Goal: Information Seeking & Learning: Check status

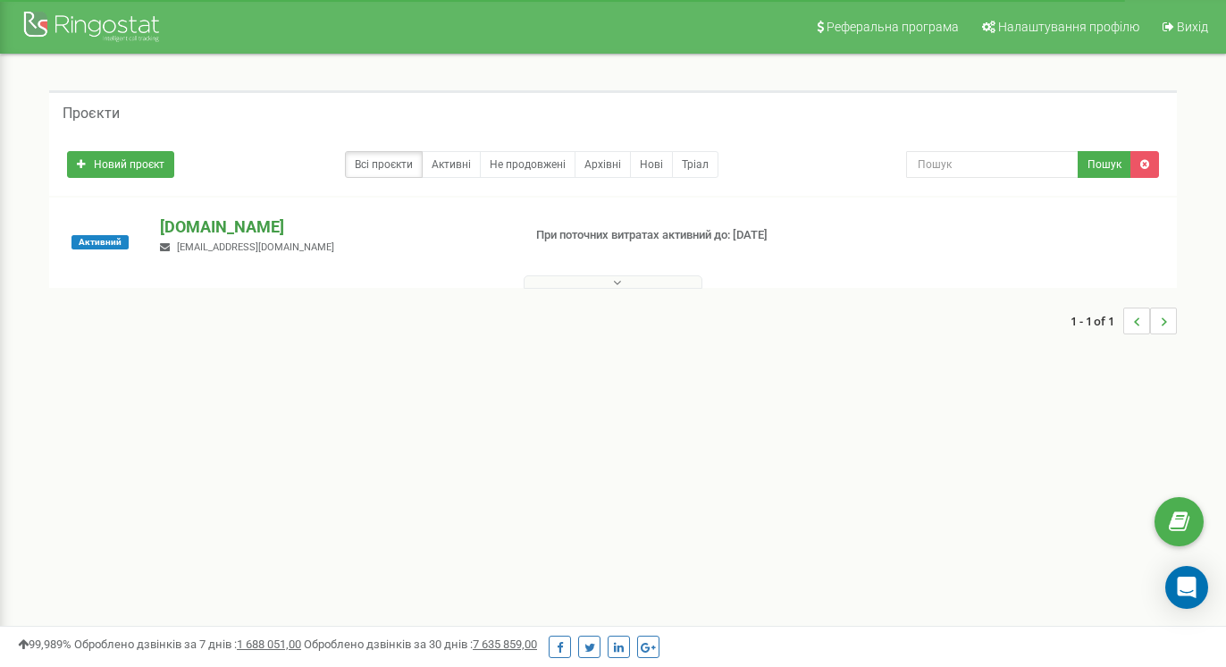
click at [198, 229] on p "[DOMAIN_NAME]" at bounding box center [333, 226] width 346 height 23
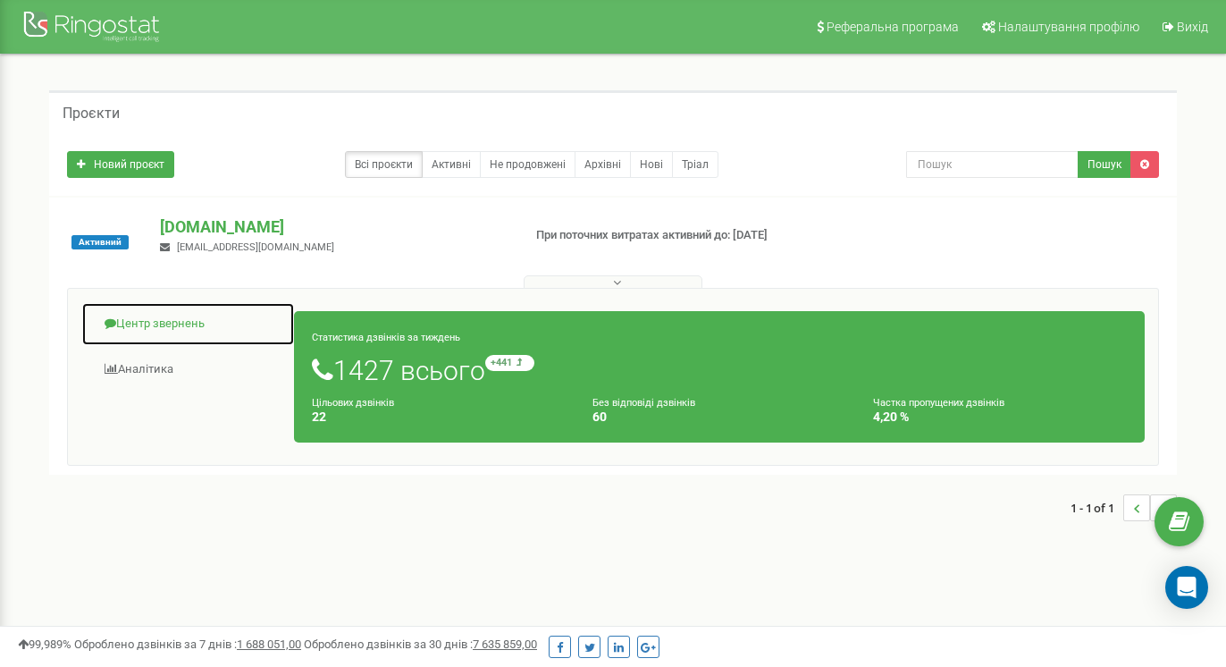
click at [150, 328] on link "Центр звернень" at bounding box center [188, 324] width 214 height 44
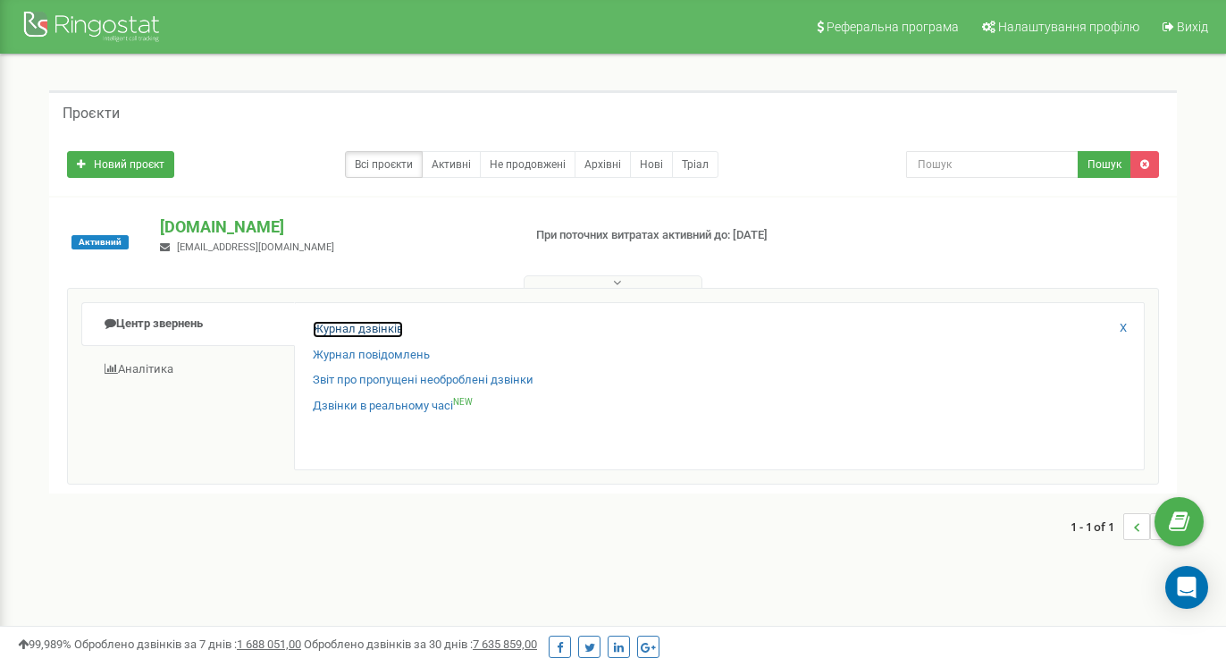
click at [362, 323] on link "Журнал дзвінків" at bounding box center [358, 329] width 90 height 17
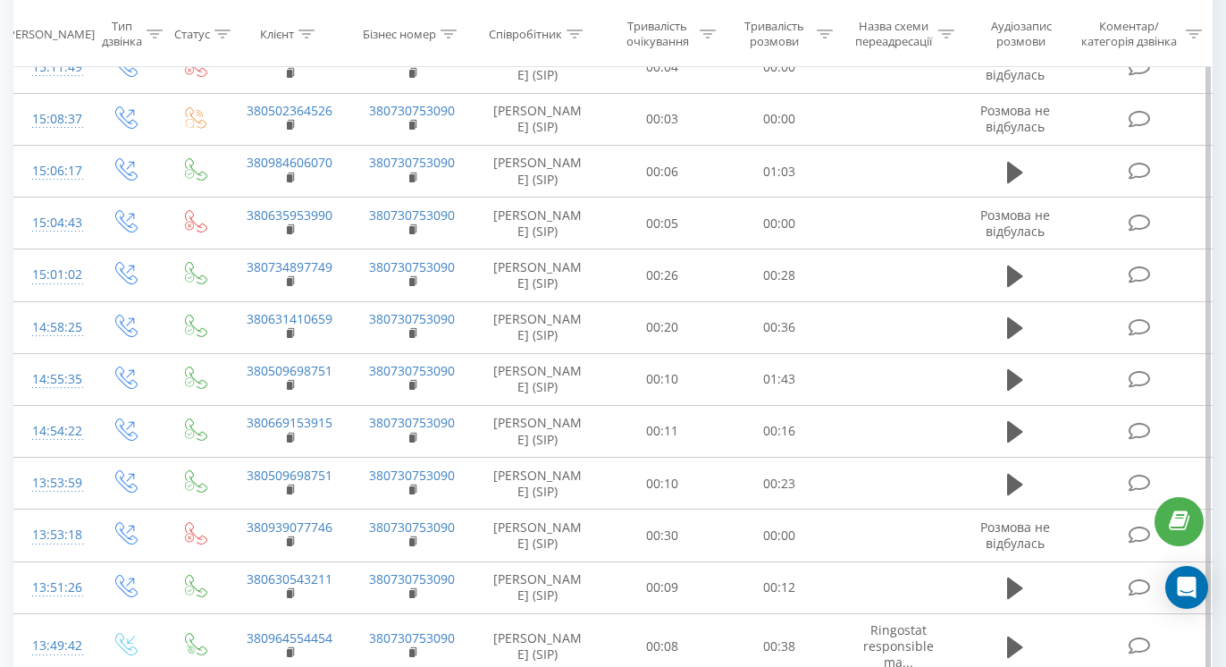
scroll to position [983, 0]
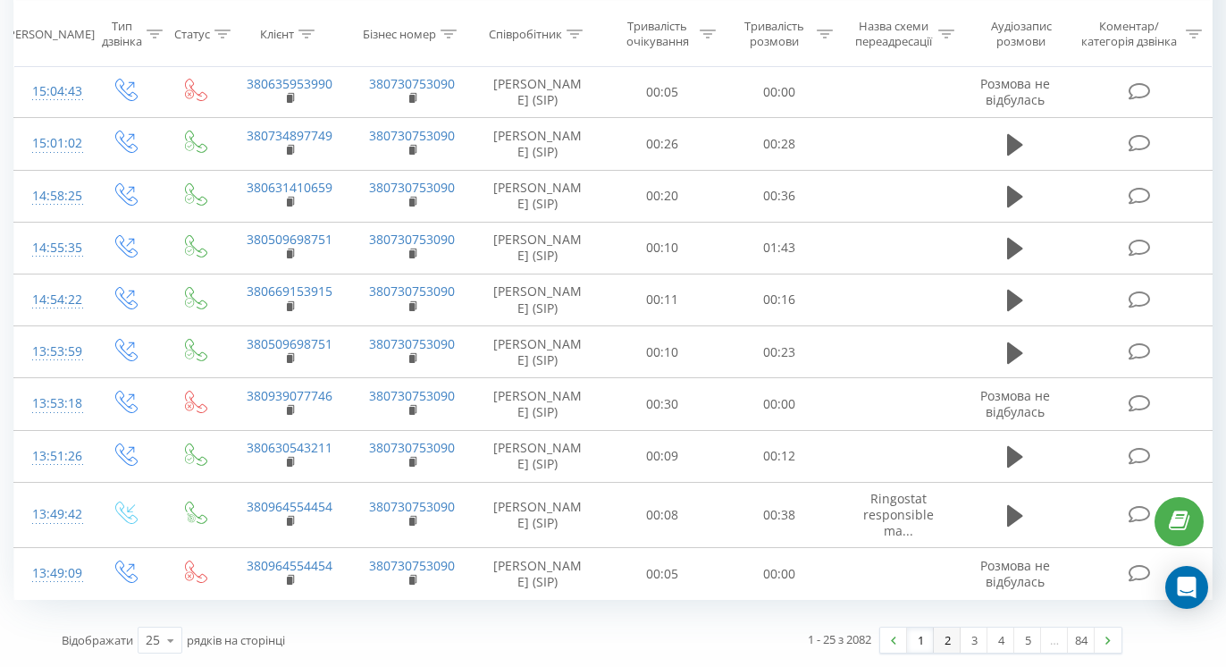
click at [954, 636] on link "2" at bounding box center [947, 639] width 27 height 25
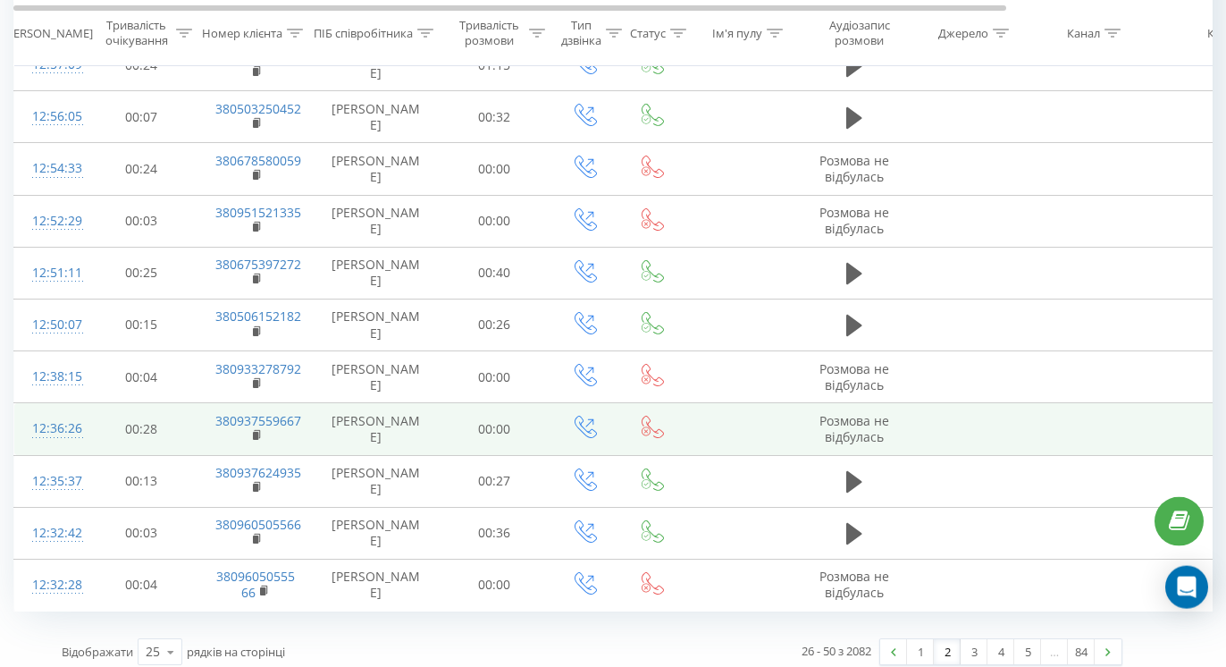
scroll to position [970, 0]
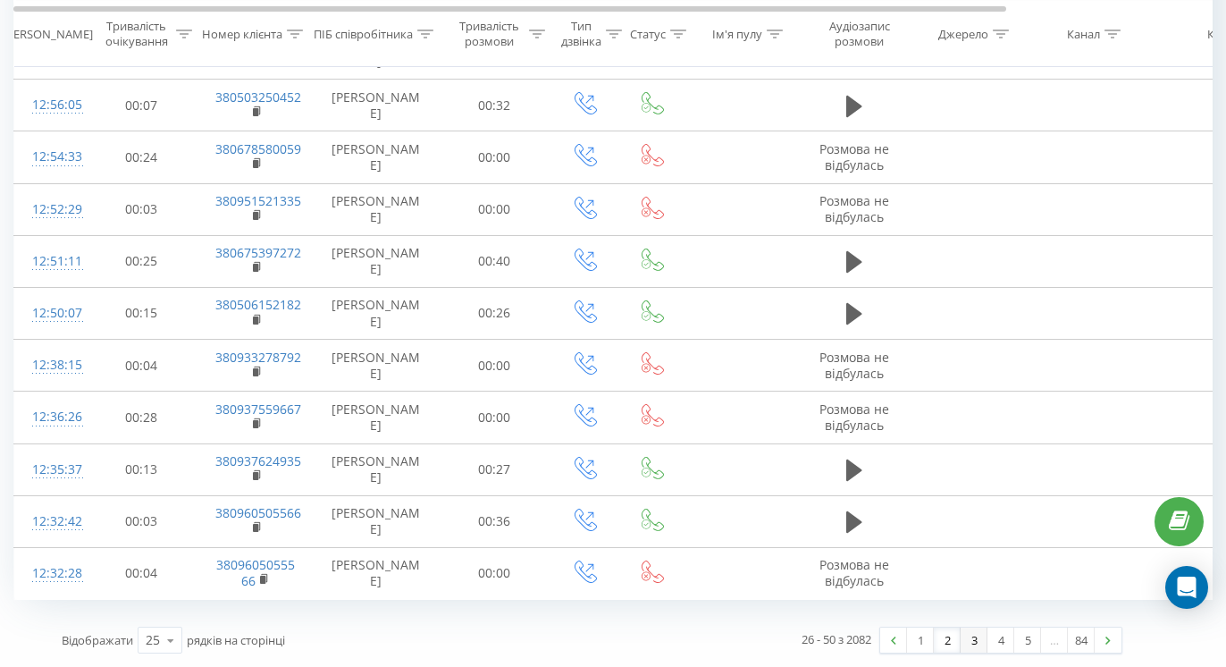
click at [971, 637] on link "3" at bounding box center [974, 639] width 27 height 25
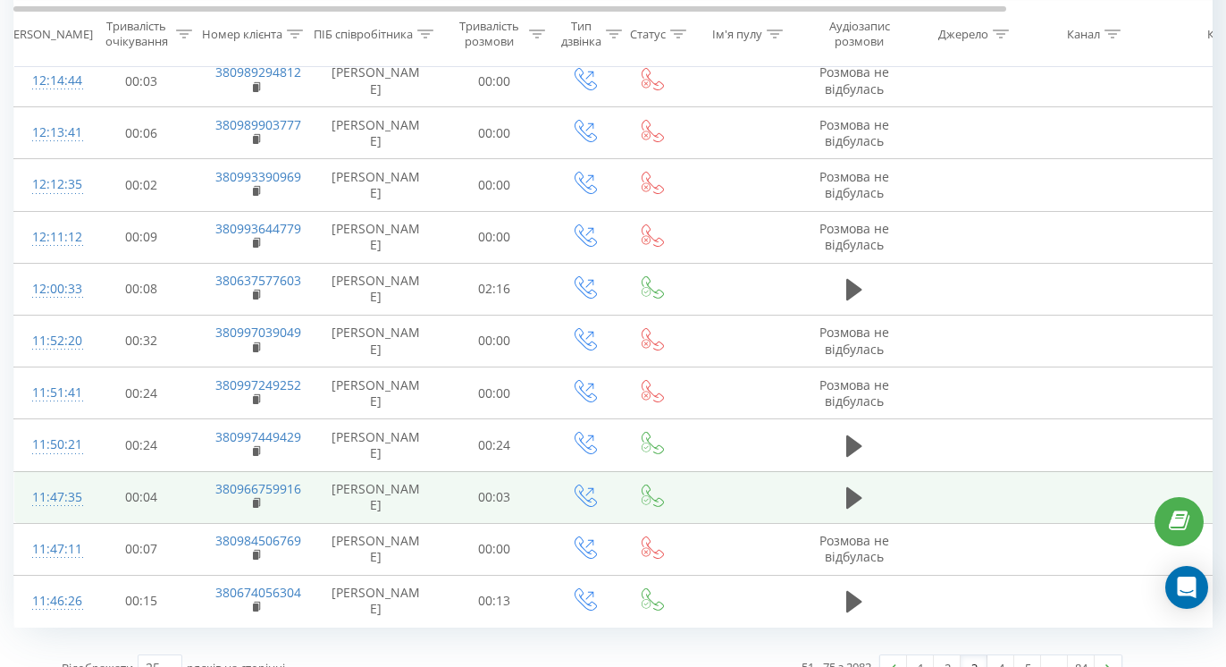
scroll to position [970, 0]
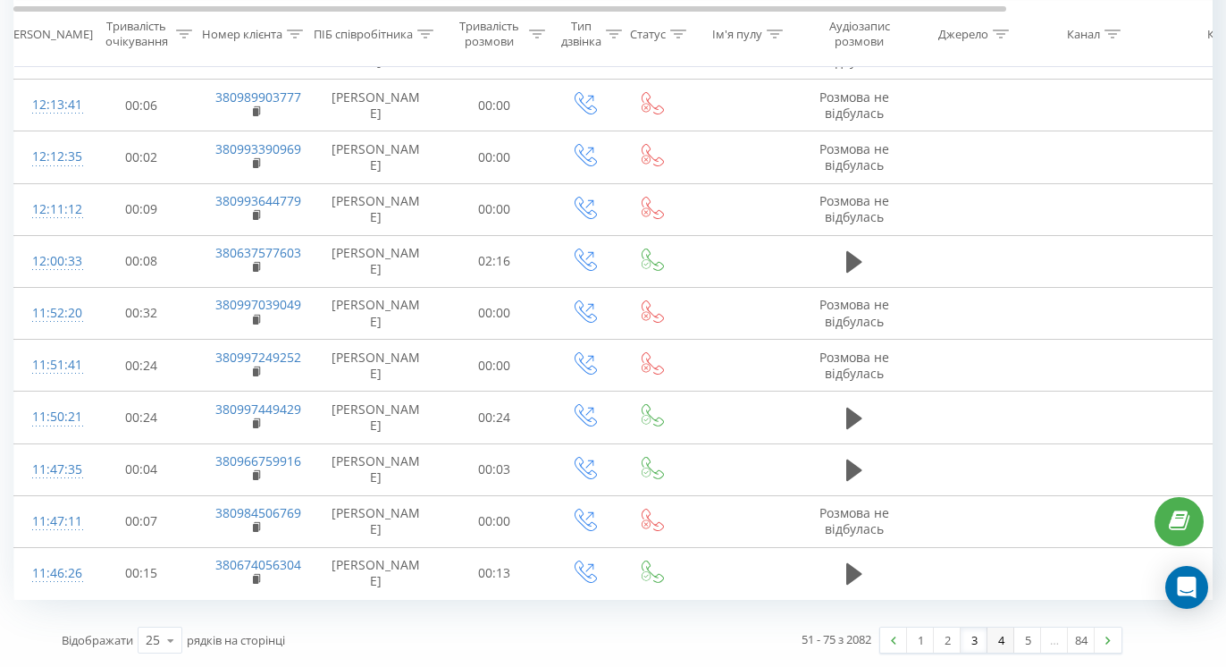
click at [1003, 638] on link "4" at bounding box center [1001, 639] width 27 height 25
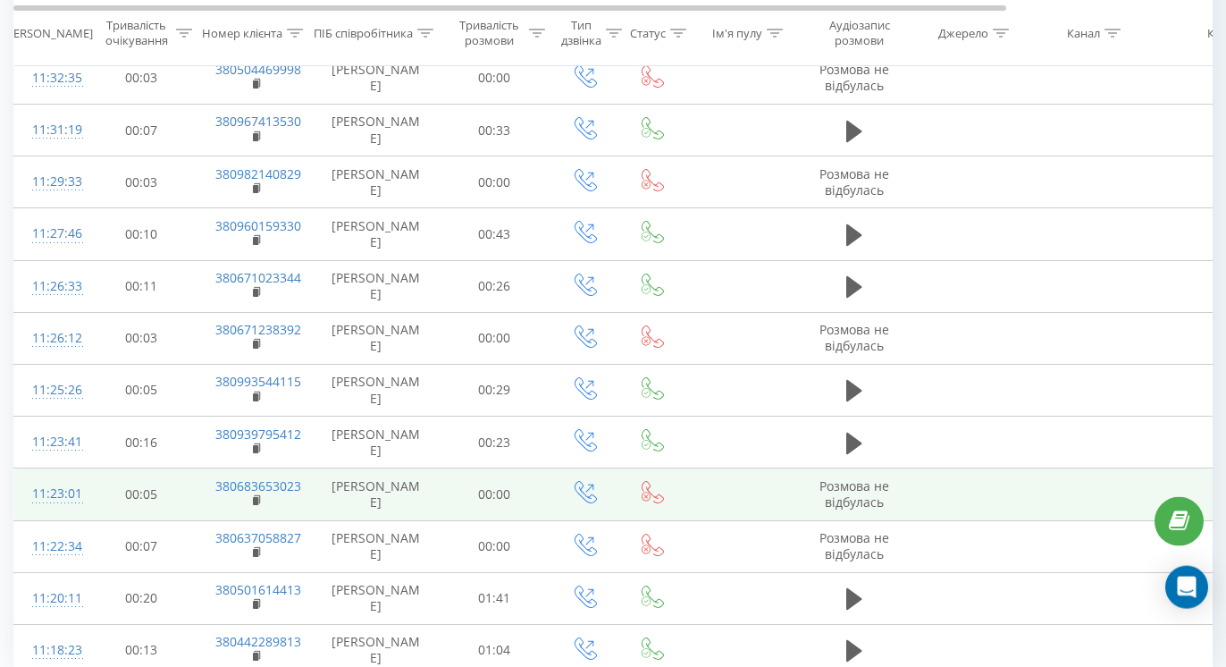
scroll to position [970, 0]
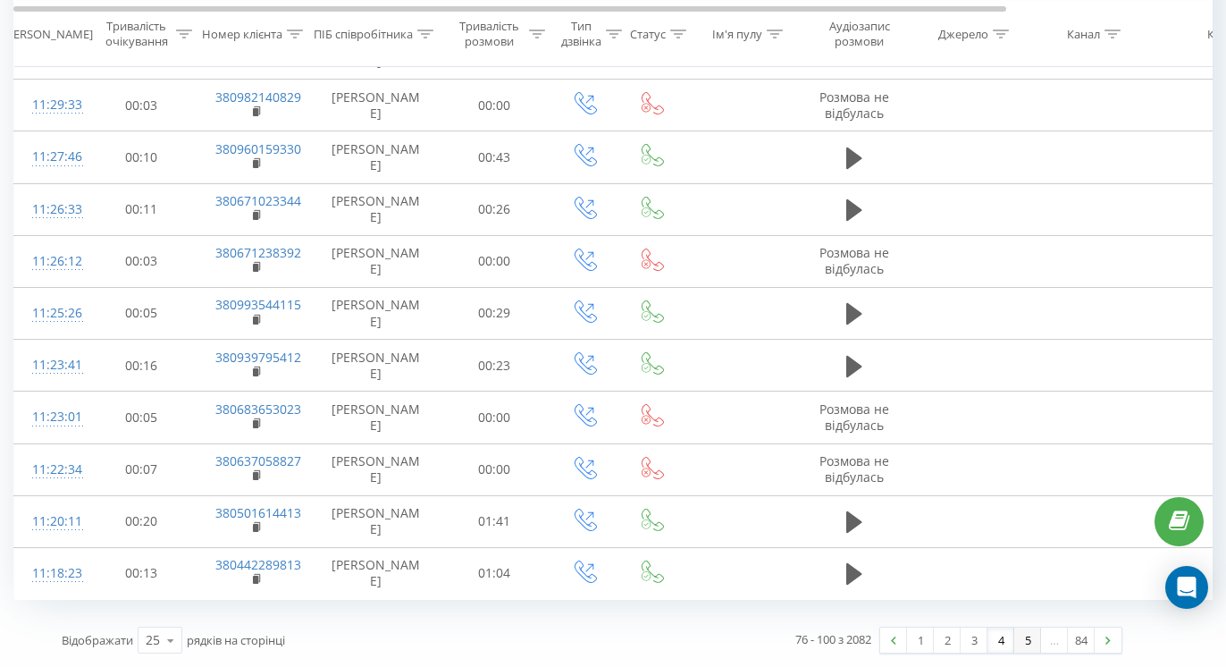
click at [1021, 648] on link "5" at bounding box center [1027, 639] width 27 height 25
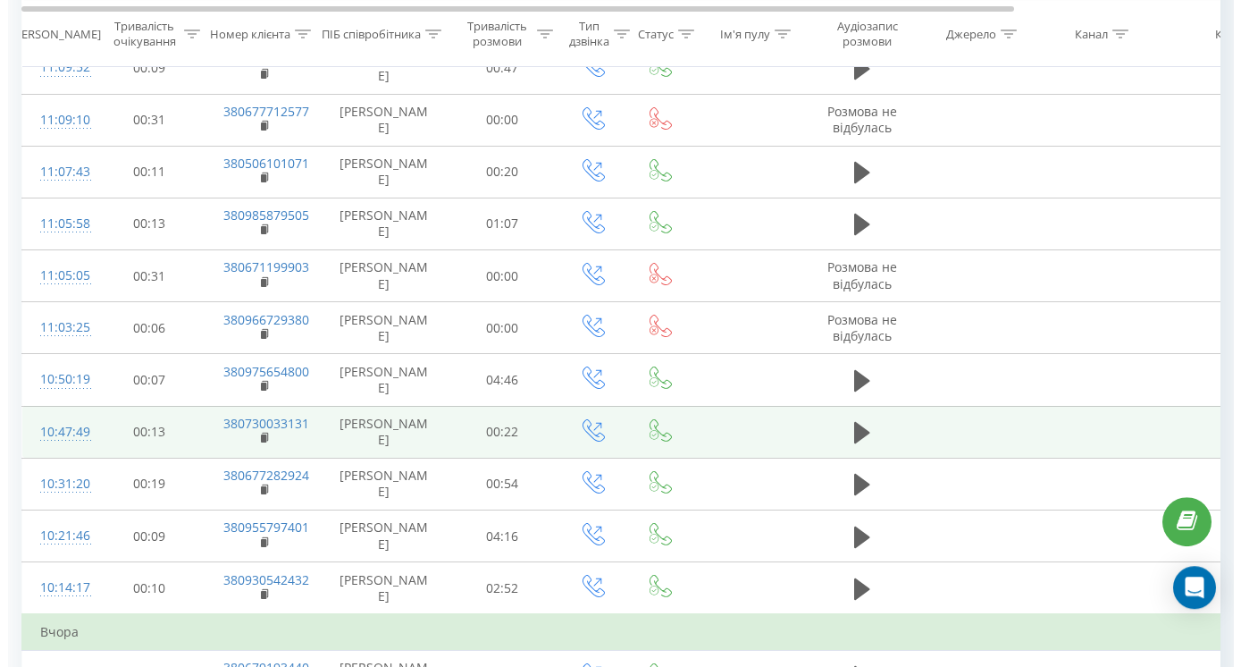
scroll to position [484, 0]
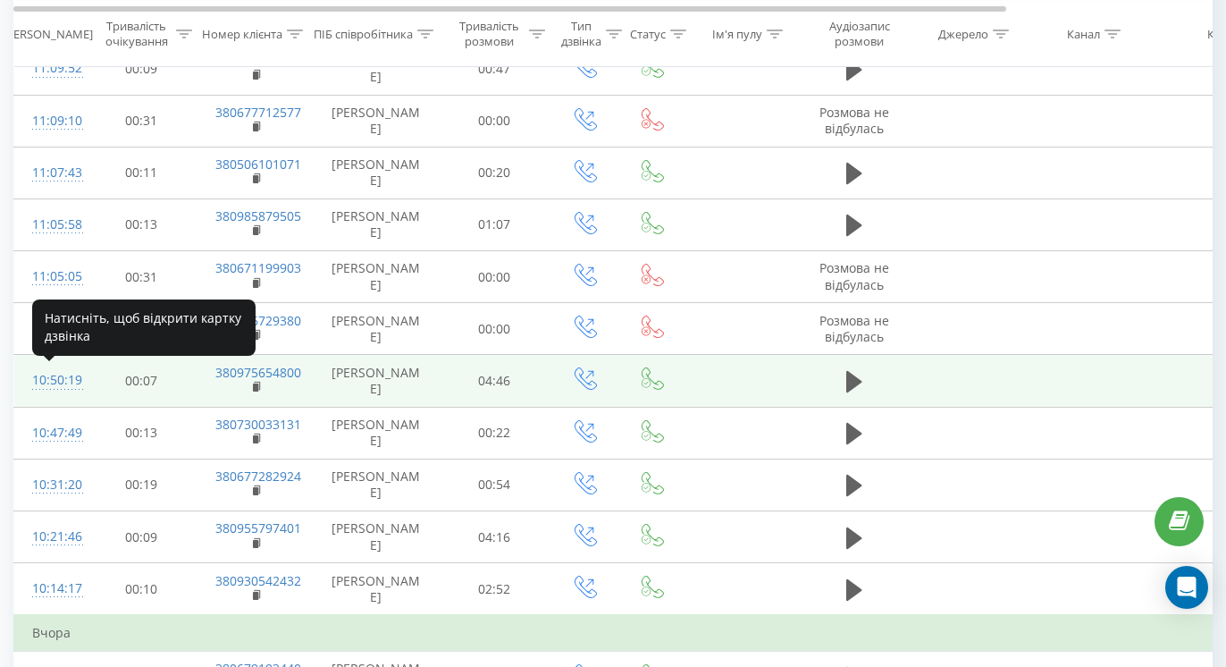
click at [62, 391] on div "10:50:19" at bounding box center [50, 380] width 36 height 35
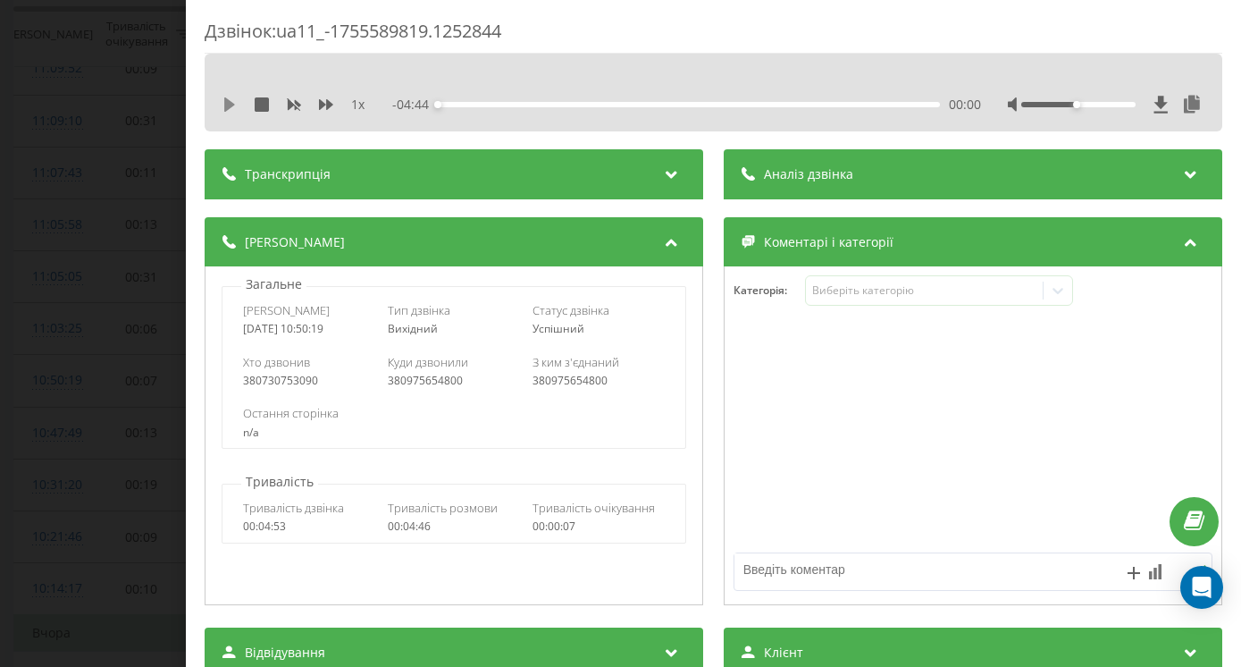
click at [223, 104] on icon at bounding box center [230, 104] width 14 height 14
click at [1116, 104] on div at bounding box center [1078, 104] width 113 height 5
click at [533, 104] on div "00:10" at bounding box center [689, 104] width 502 height 5
click at [652, 110] on div "- 03:48 00:56 00:56" at bounding box center [686, 105] width 589 height 18
click at [652, 104] on div "00:57" at bounding box center [689, 104] width 502 height 5
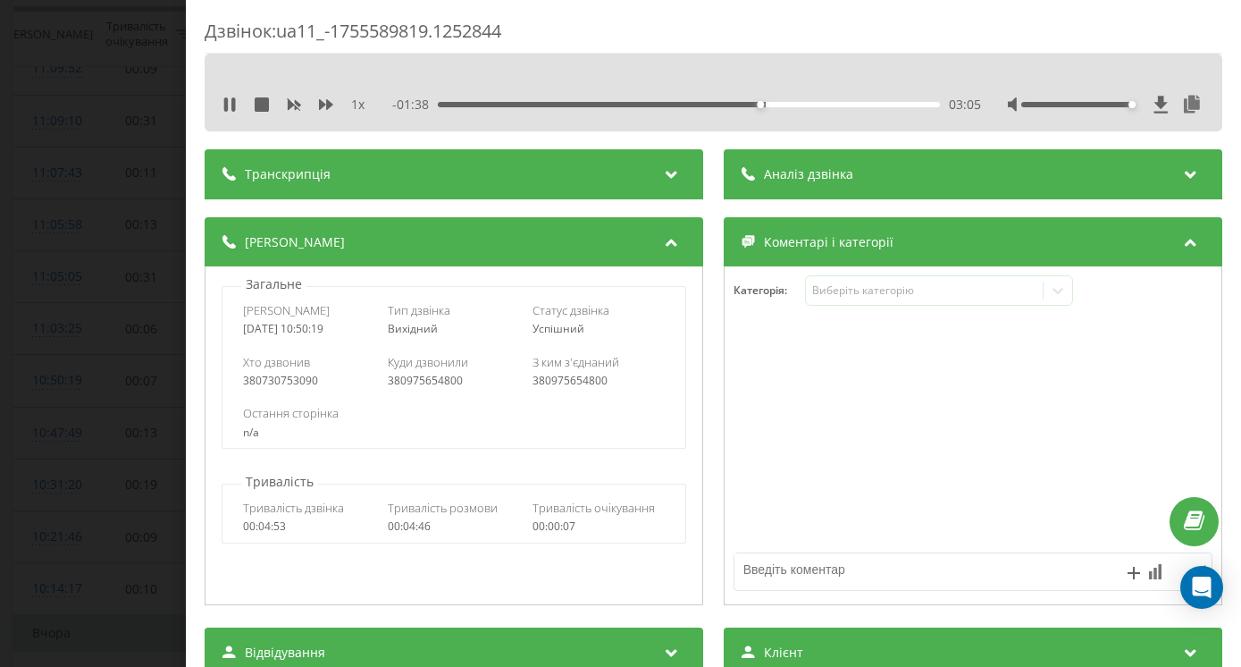
click at [779, 105] on div "03:05" at bounding box center [689, 104] width 502 height 5
click at [224, 108] on icon at bounding box center [226, 104] width 4 height 14
click at [443, 101] on div "- 00:59 03:45 03:45" at bounding box center [686, 105] width 589 height 18
click at [447, 105] on div "03:45" at bounding box center [689, 104] width 502 height 5
drag, startPoint x: 1146, startPoint y: 101, endPoint x: 1156, endPoint y: 97, distance: 11.6
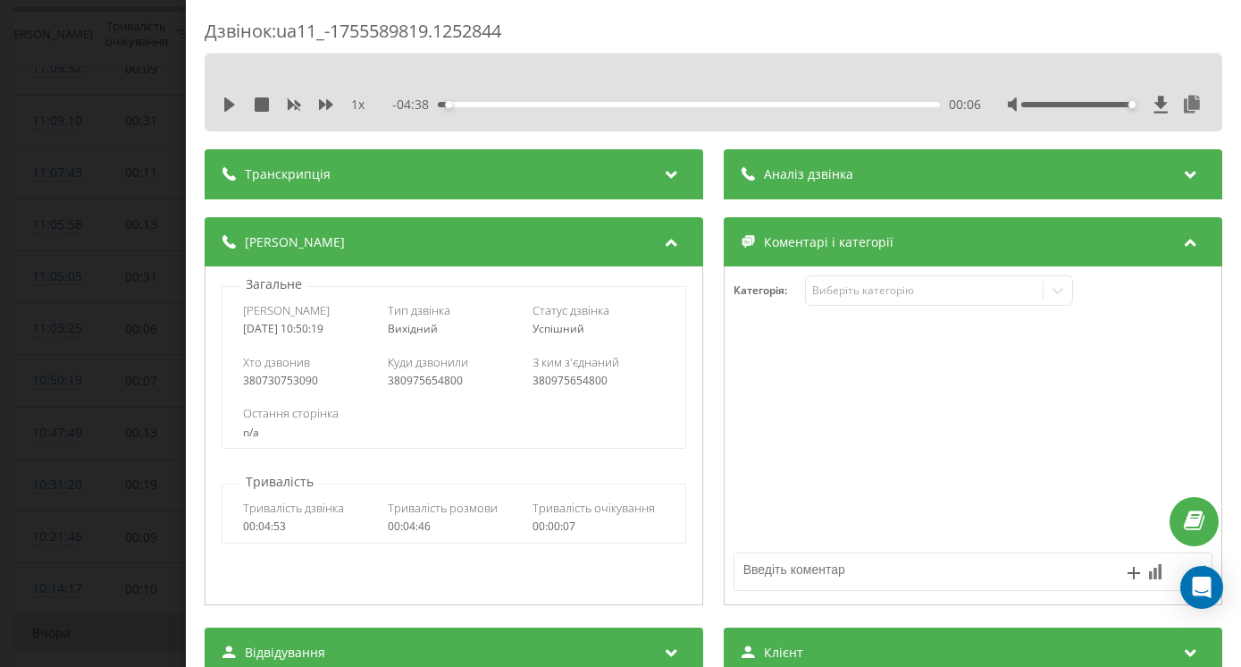
click at [1155, 98] on icon at bounding box center [1161, 104] width 13 height 17
click at [1155, 112] on icon at bounding box center [1161, 104] width 13 height 17
